Goal: Complete application form

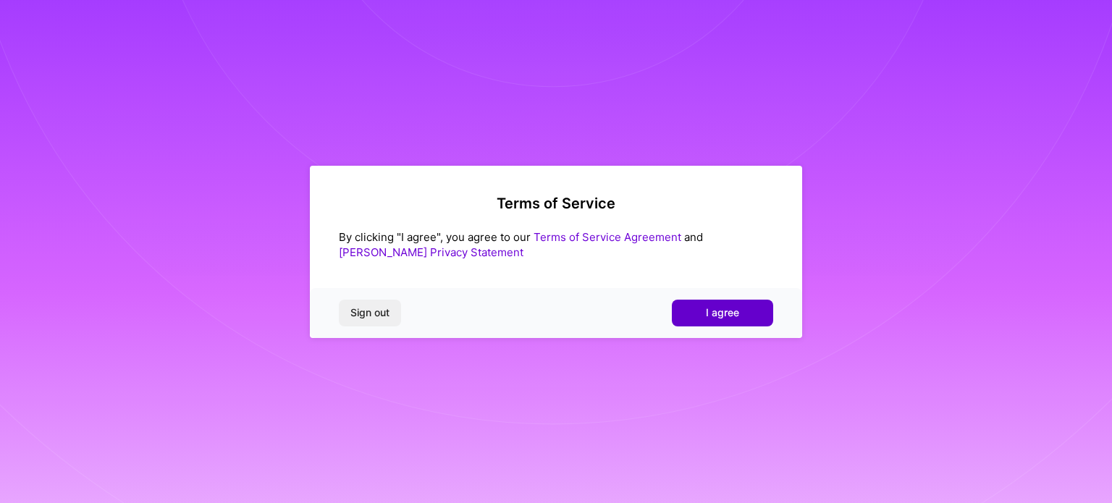
click at [727, 313] on span "I agree" at bounding box center [722, 312] width 33 height 14
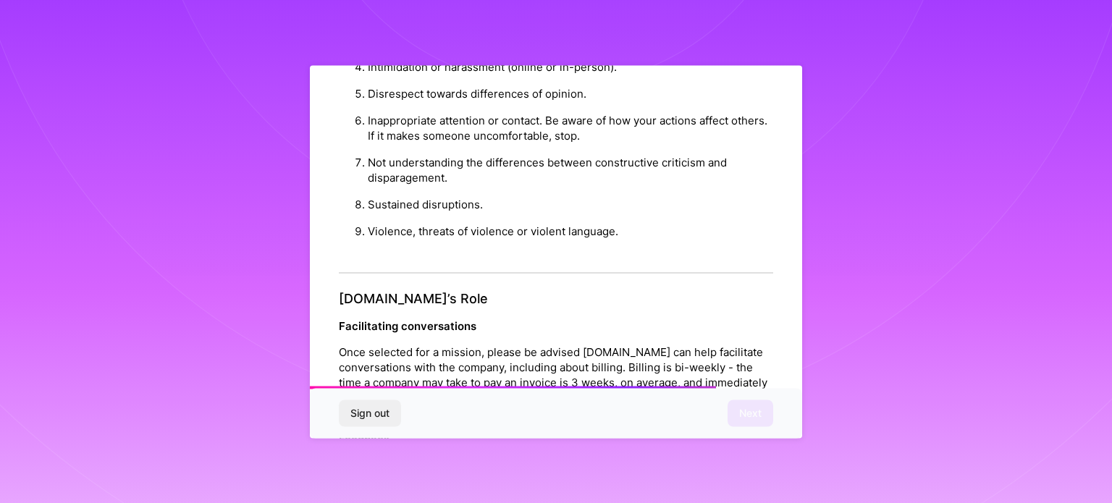
scroll to position [1678, 0]
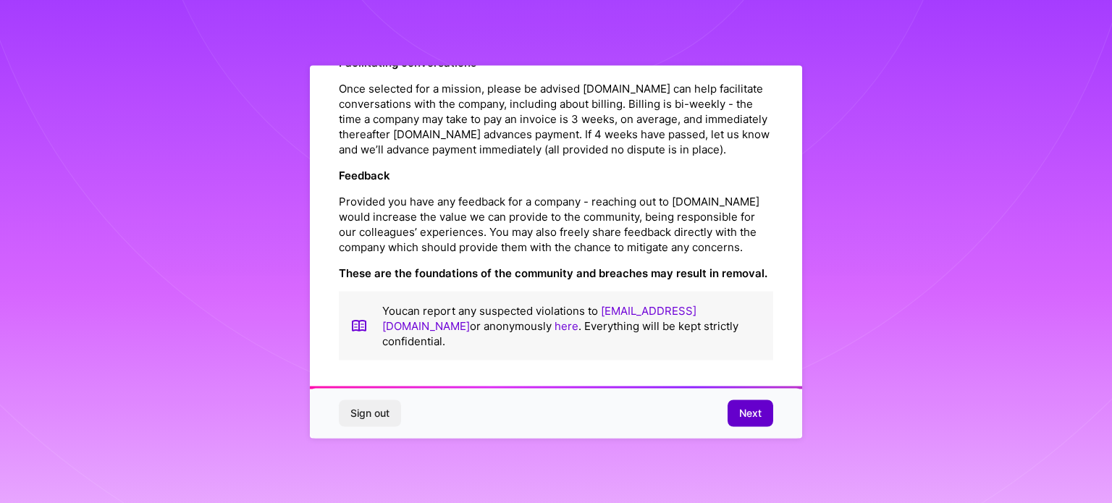
click at [735, 415] on button "Next" at bounding box center [750, 413] width 46 height 26
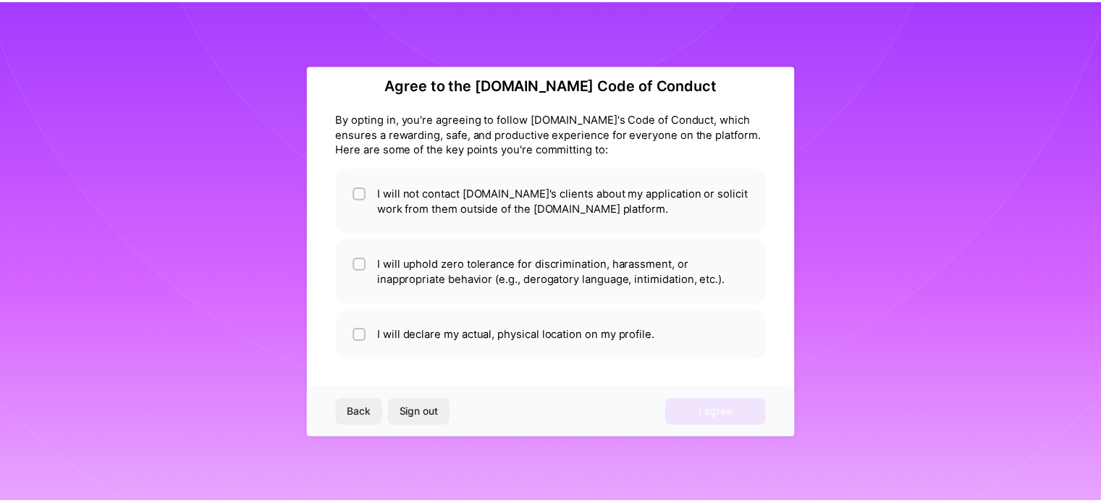
scroll to position [17, 0]
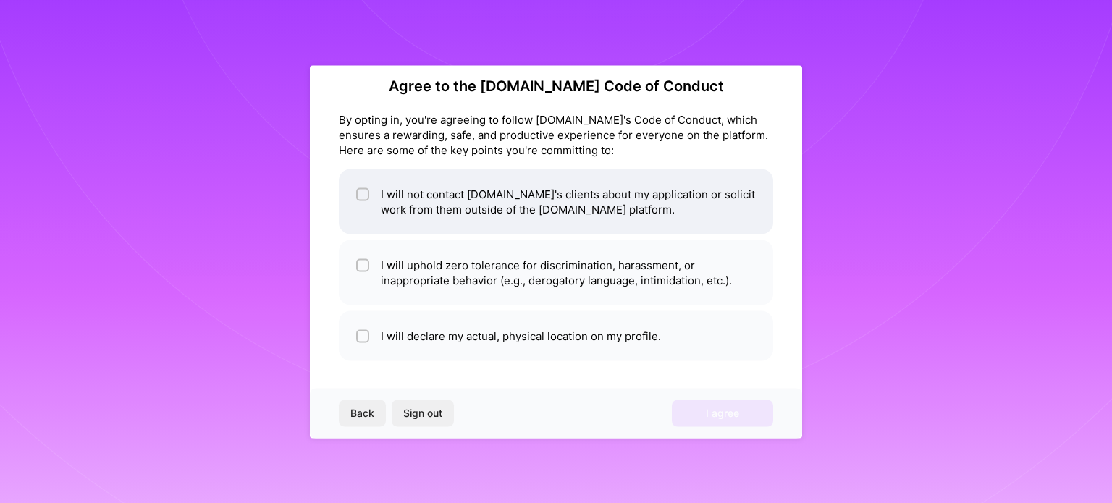
click at [371, 192] on li "I will not contact [DOMAIN_NAME]'s clients about my application or solicit work…" at bounding box center [556, 201] width 434 height 65
checkbox input "true"
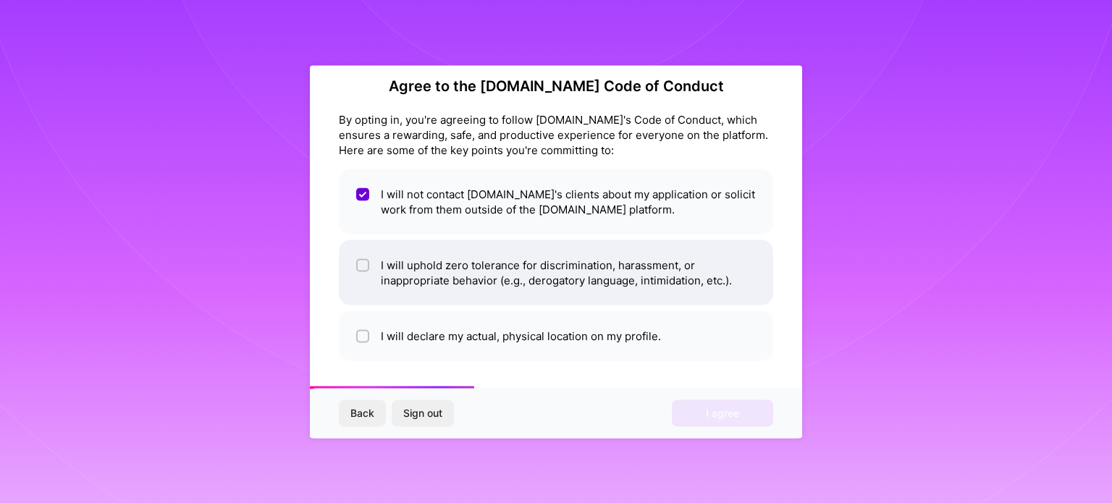
click at [360, 258] on div at bounding box center [362, 264] width 13 height 13
checkbox input "true"
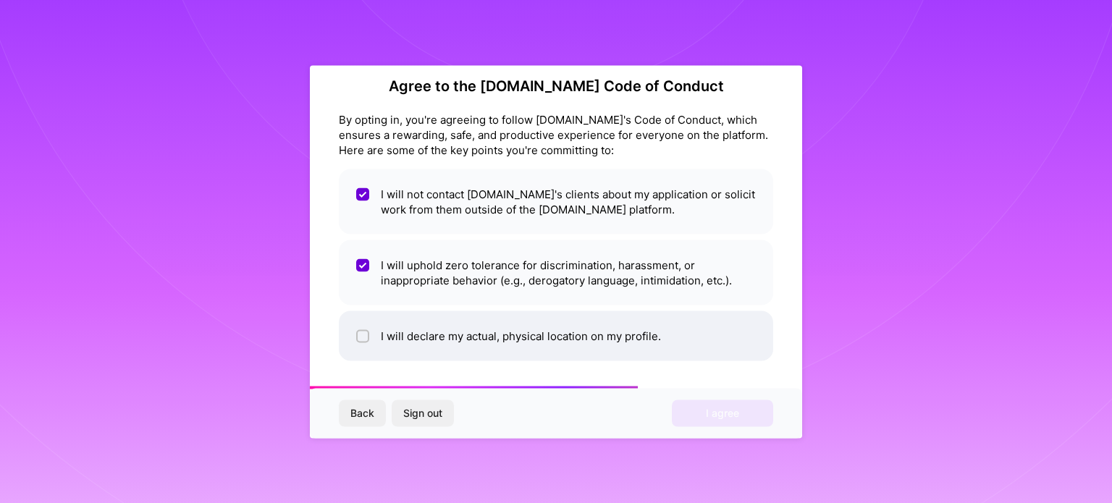
click at [365, 332] on input "checkbox" at bounding box center [364, 336] width 10 height 10
checkbox input "true"
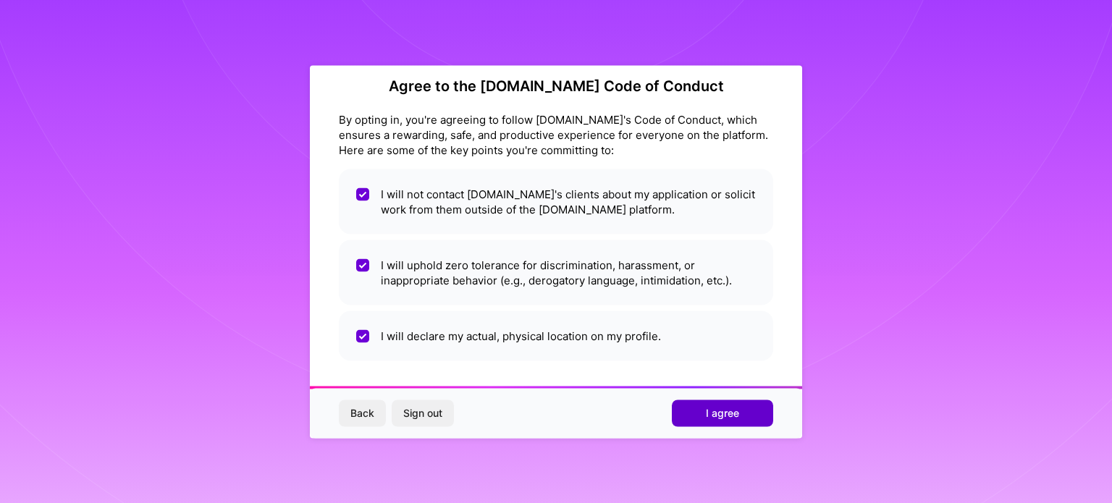
click at [728, 412] on span "I agree" at bounding box center [722, 413] width 33 height 14
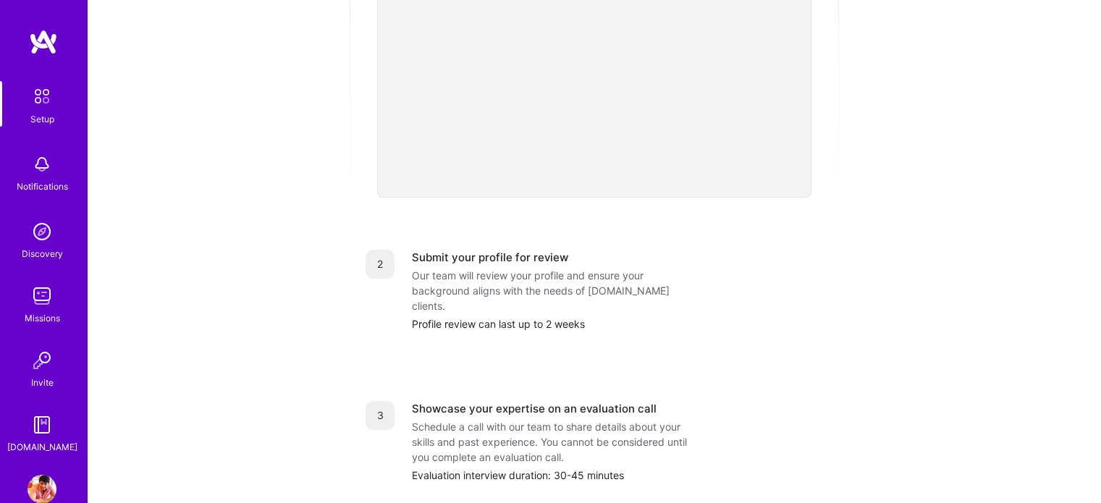
scroll to position [596, 0]
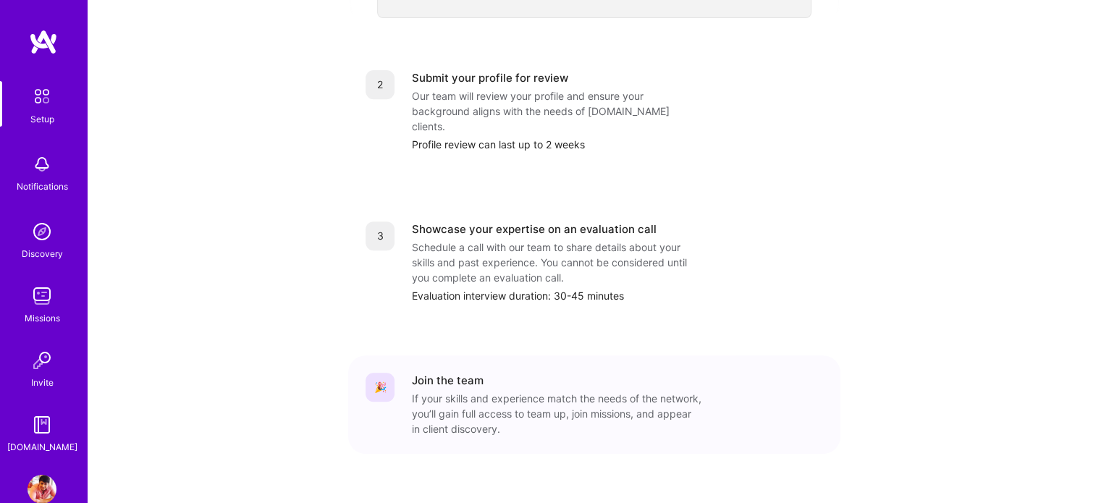
click at [41, 250] on div "Discovery" at bounding box center [42, 253] width 41 height 15
